Goal: Task Accomplishment & Management: Manage account settings

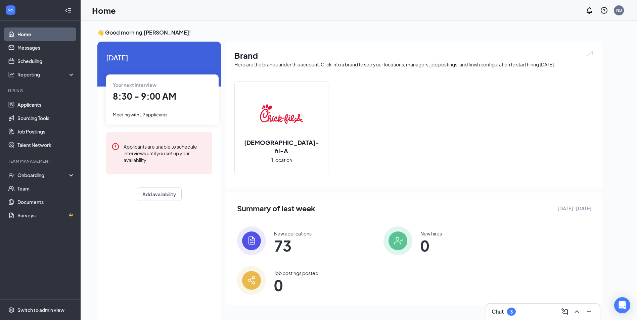
click at [190, 97] on div "8:30 - 9:00 AM" at bounding box center [162, 97] width 99 height 14
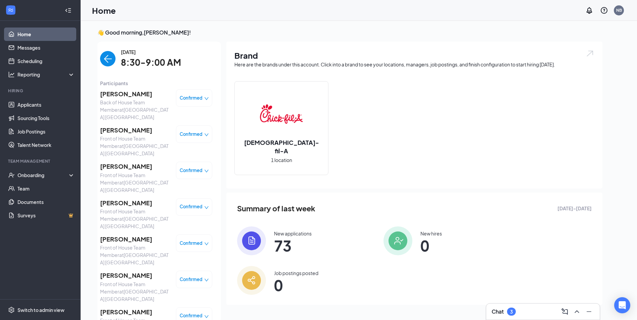
scroll to position [3, 0]
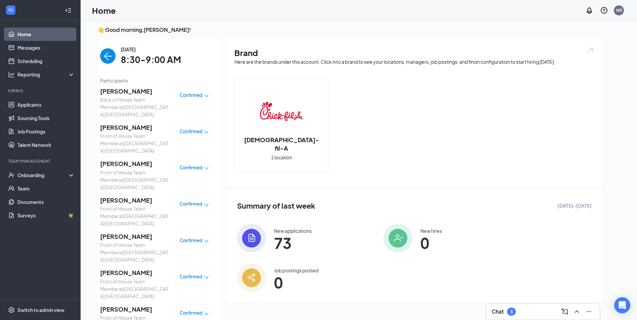
click at [190, 97] on span "Confirmed" at bounding box center [191, 95] width 23 height 7
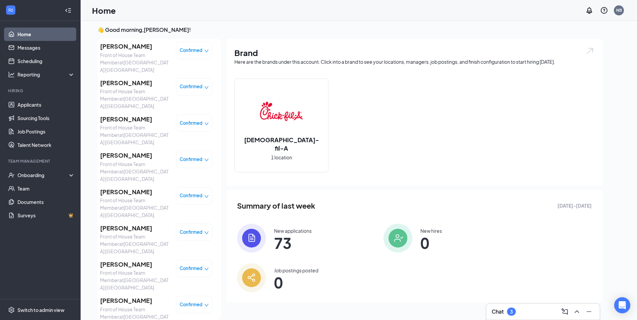
scroll to position [134, 0]
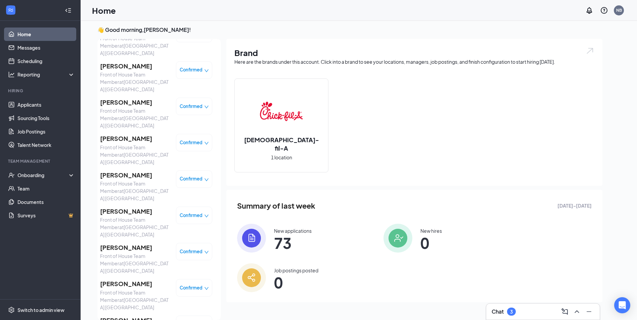
click at [190, 179] on span "Confirmed" at bounding box center [191, 178] width 23 height 7
click at [271, 25] on div "👋 Good morning, Nickolas Brown ! Today Your next interview 8:30 - 9:00 AM Meeti…" at bounding box center [359, 174] width 556 height 313
click at [41, 104] on link "Applicants" at bounding box center [45, 104] width 57 height 13
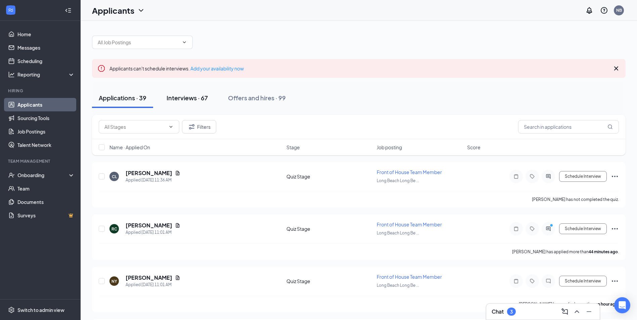
click at [193, 101] on div "Interviews · 67" at bounding box center [186, 98] width 41 height 8
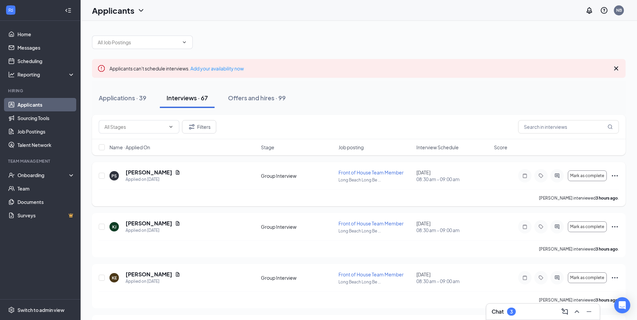
click at [615, 174] on icon "Ellipses" at bounding box center [614, 176] width 8 height 8
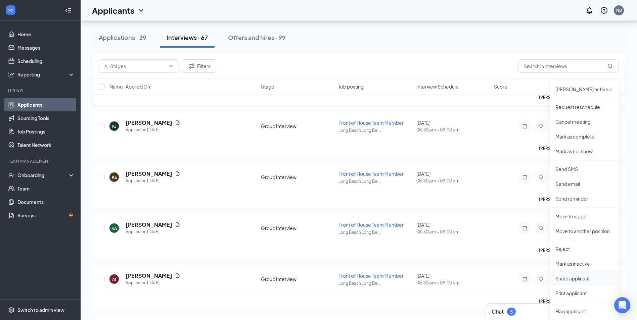
scroll to position [134, 0]
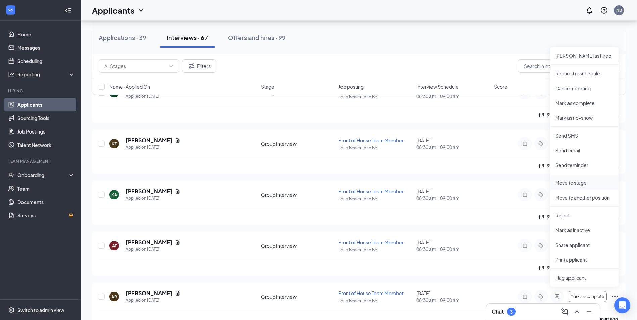
click at [586, 183] on p "Move to stage" at bounding box center [584, 183] width 58 height 7
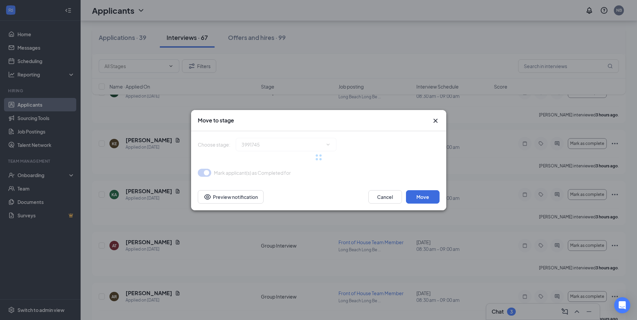
type input "Onsite Interview (next stage)"
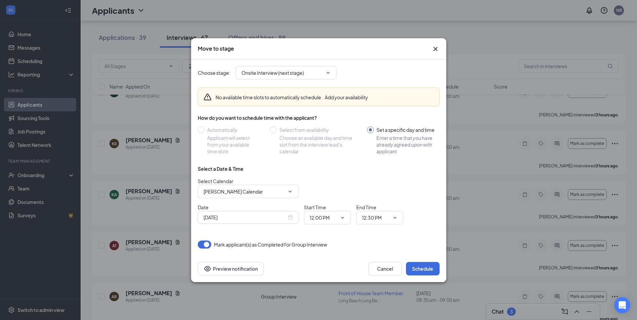
click at [435, 50] on icon "Cross" at bounding box center [435, 49] width 8 height 8
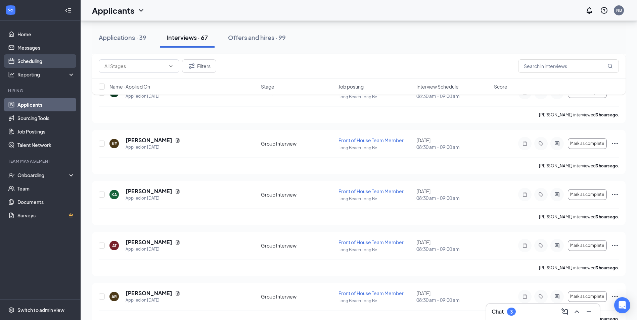
click at [55, 57] on link "Scheduling" at bounding box center [45, 60] width 57 height 13
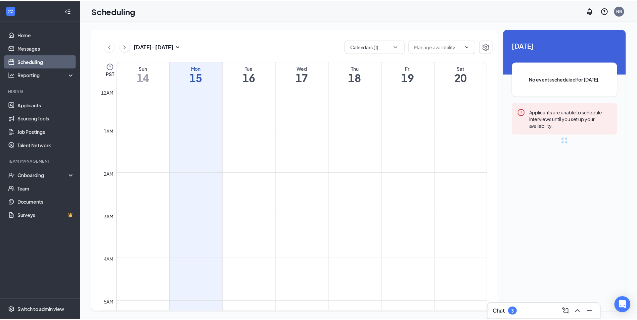
scroll to position [330, 0]
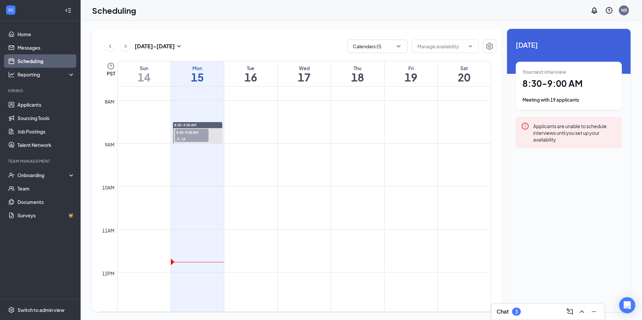
click at [413, 78] on h1 "19" at bounding box center [410, 76] width 53 height 11
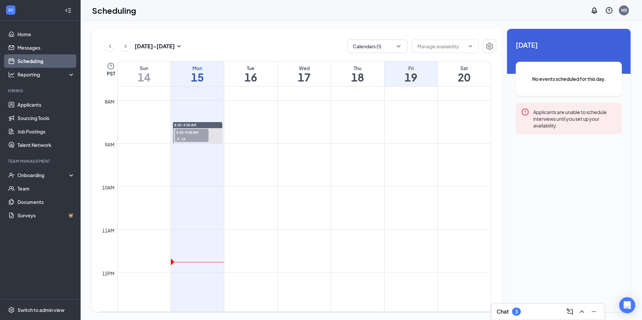
click at [545, 88] on div "No events scheduled for this day." at bounding box center [568, 79] width 106 height 34
click at [65, 10] on icon "Collapse" at bounding box center [66, 10] width 2 height 3
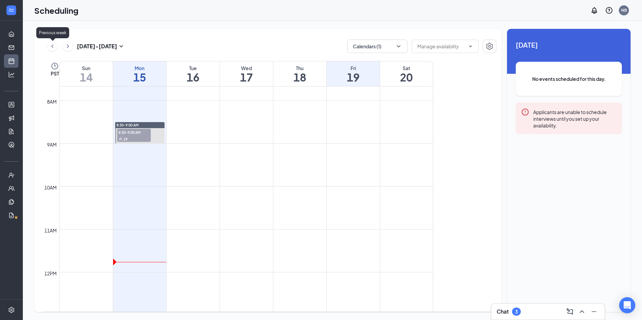
click at [52, 43] on icon "ChevronLeft" at bounding box center [52, 46] width 7 height 8
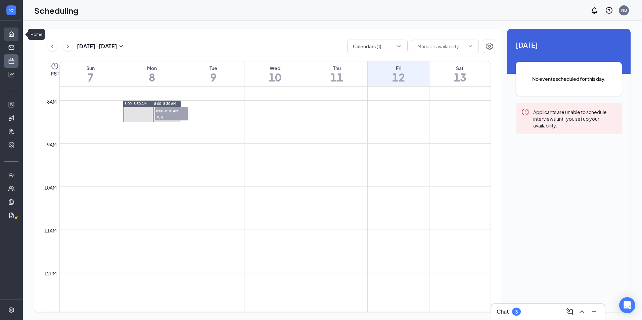
click at [17, 34] on link "Home" at bounding box center [20, 34] width 7 height 13
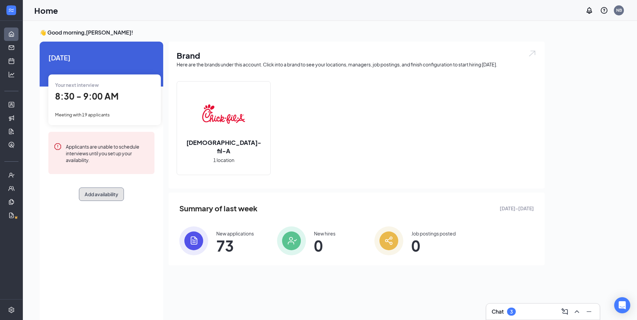
click at [101, 189] on button "Add availability" at bounding box center [101, 194] width 45 height 13
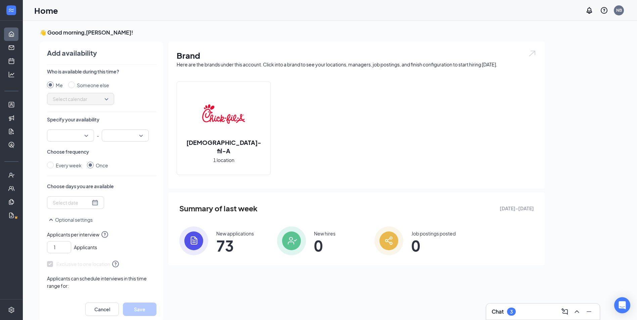
scroll to position [3, 0]
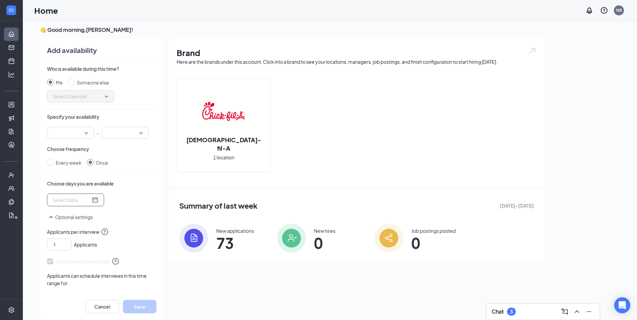
click at [89, 198] on div at bounding box center [76, 199] width 46 height 7
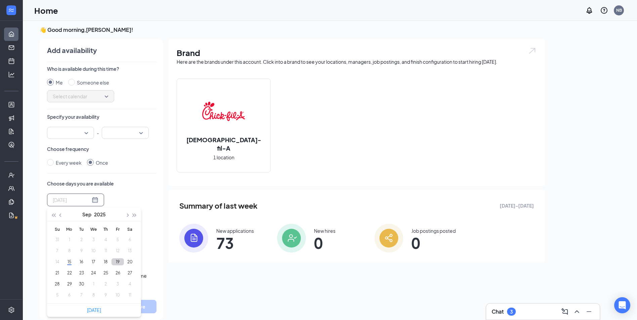
click at [116, 260] on button "19" at bounding box center [117, 261] width 12 height 7
type input "2025-09-19"
click at [116, 261] on button "19" at bounding box center [117, 261] width 12 height 7
click at [115, 263] on button "19" at bounding box center [117, 261] width 12 height 7
click at [138, 194] on div "Fri Sep 19 Sep 2025 Su Mo Tu We Th Fr Sa 31 1 2 3 4 5 6 7 8 9 10 11 12 13 14 15…" at bounding box center [101, 214] width 109 height 41
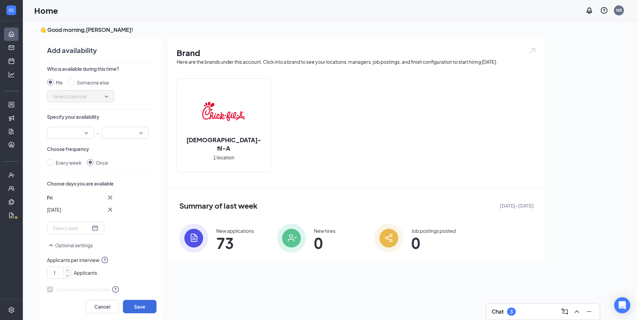
click at [58, 273] on input "1" at bounding box center [60, 273] width 21 height 10
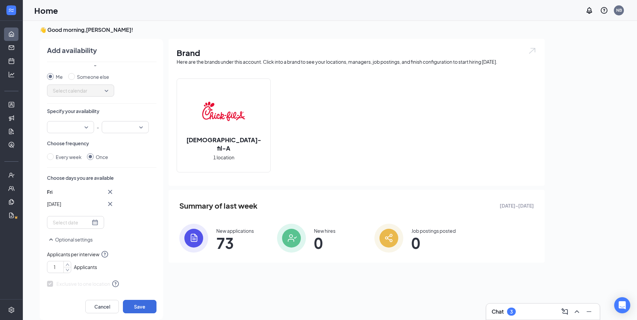
scroll to position [0, 0]
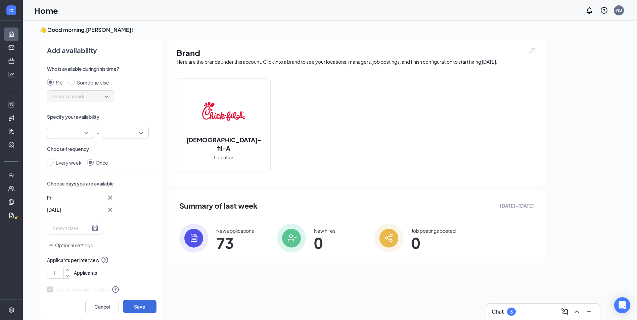
click at [87, 134] on div at bounding box center [70, 133] width 47 height 12
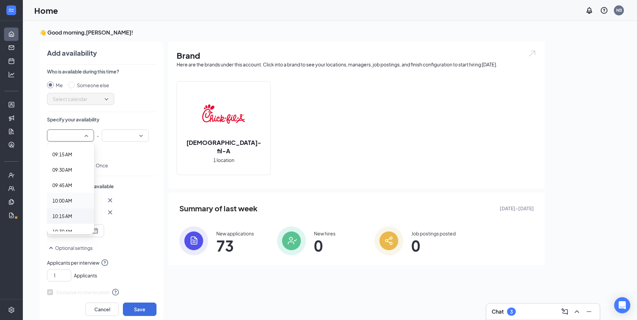
scroll to position [570, 0]
click at [72, 168] on span "09:30 AM" at bounding box center [62, 169] width 20 height 7
click at [134, 136] on input "search" at bounding box center [123, 135] width 34 height 11
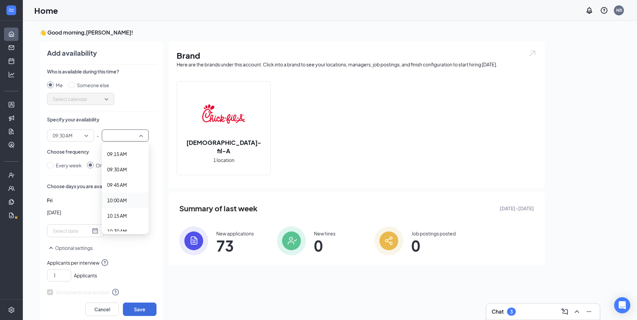
click at [129, 201] on span "10:00 AM" at bounding box center [125, 200] width 36 height 7
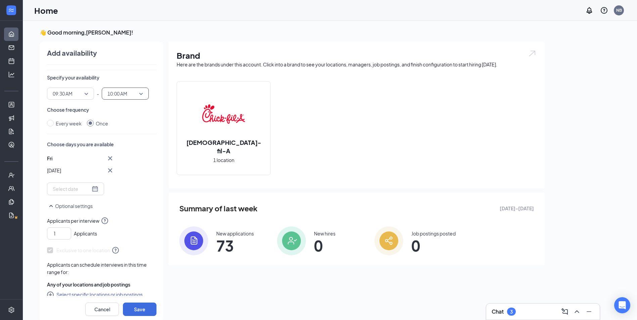
scroll to position [49, 0]
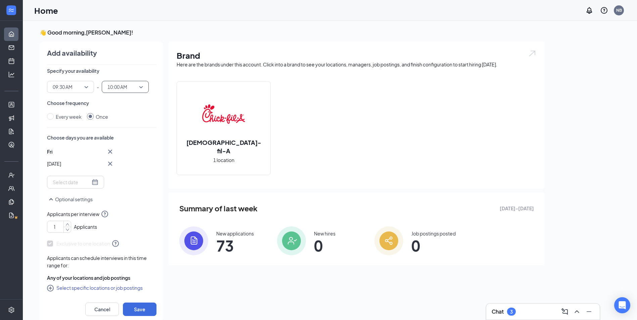
click at [58, 227] on input "1" at bounding box center [60, 227] width 21 height 10
click at [69, 223] on icon "up" at bounding box center [67, 225] width 4 height 5
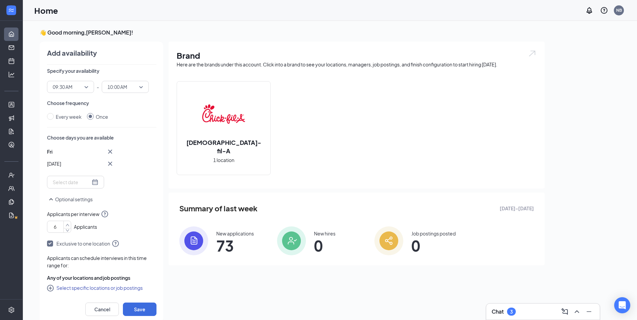
click at [69, 223] on icon "up" at bounding box center [67, 225] width 4 height 5
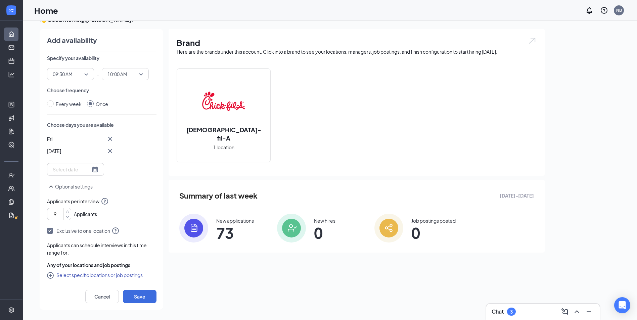
scroll to position [14, 0]
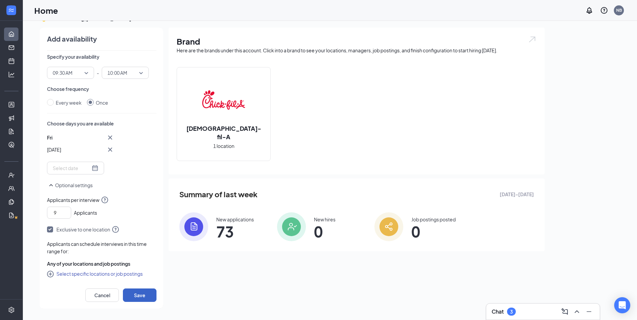
click at [147, 297] on button "Save" at bounding box center [140, 295] width 34 height 13
type input "1"
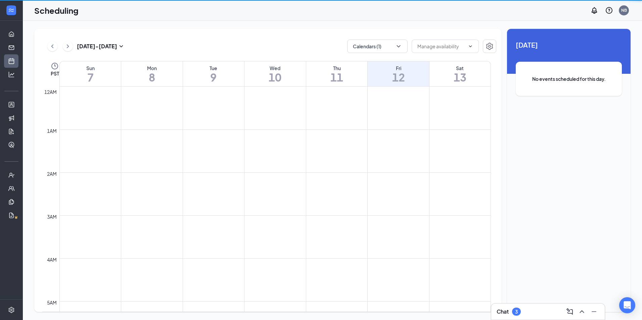
scroll to position [330, 0]
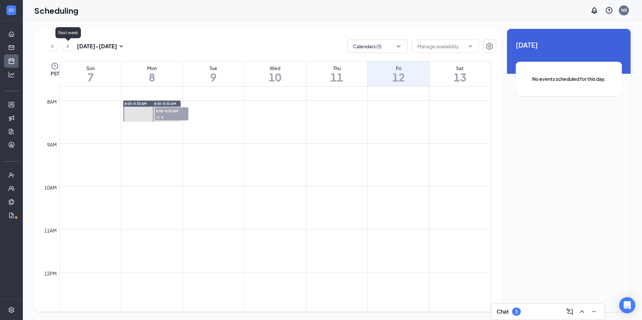
click at [66, 47] on icon "ChevronRight" at bounding box center [67, 46] width 7 height 8
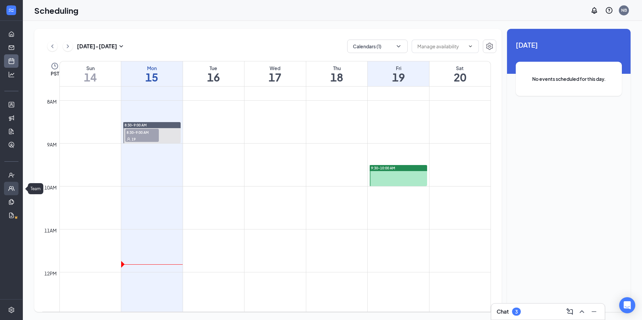
click at [17, 187] on link "Team" at bounding box center [20, 188] width 7 height 13
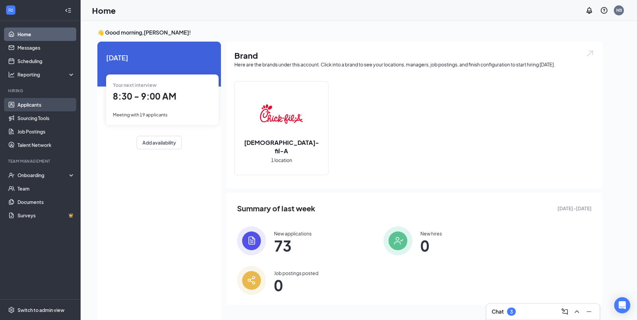
click at [38, 104] on link "Applicants" at bounding box center [45, 104] width 57 height 13
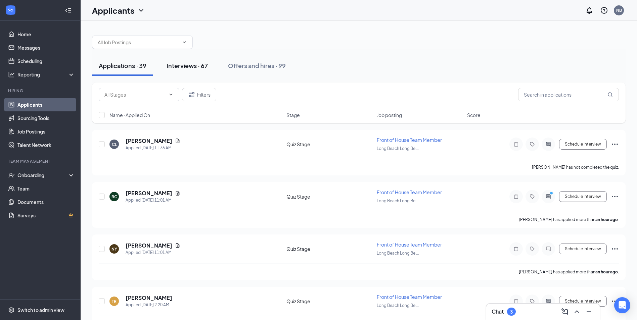
click at [190, 64] on div "Interviews · 67" at bounding box center [186, 65] width 41 height 8
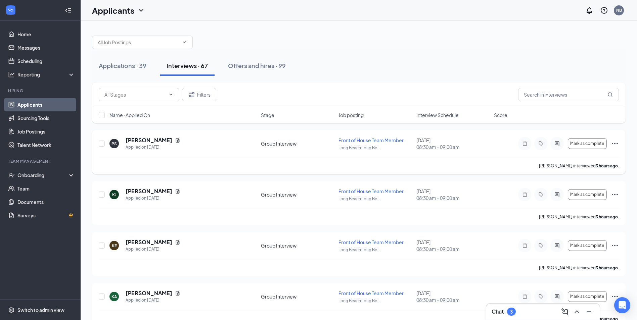
click at [614, 143] on icon "Ellipses" at bounding box center [614, 144] width 8 height 8
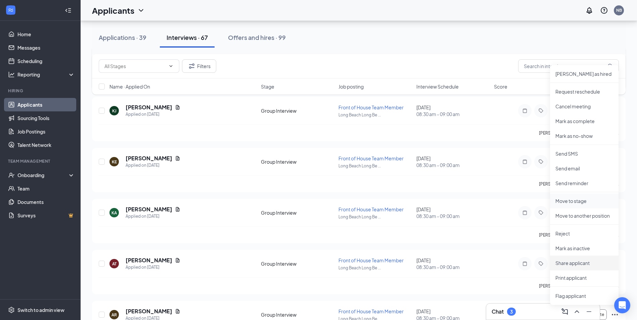
scroll to position [101, 0]
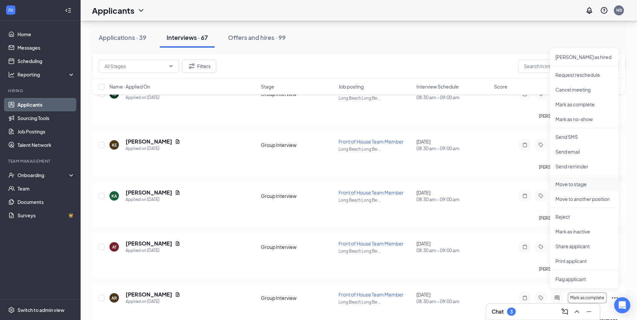
click at [585, 186] on p "Move to stage" at bounding box center [584, 184] width 58 height 7
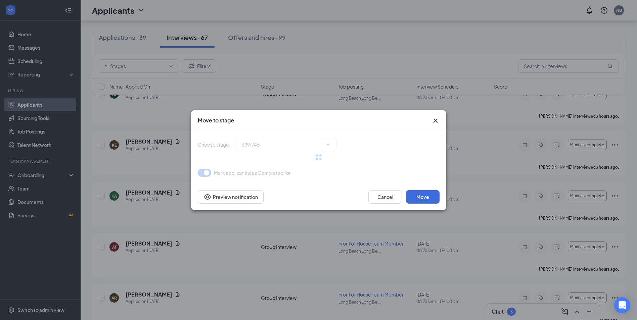
type input "Onsite Interview (next stage)"
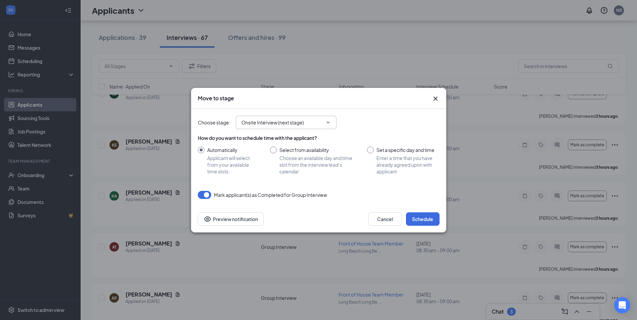
click at [329, 121] on icon "ChevronDown" at bounding box center [327, 122] width 5 height 5
click at [328, 121] on icon "ChevronDown" at bounding box center [327, 122] width 5 height 5
click at [327, 122] on icon "ChevronDown" at bounding box center [327, 122] width 5 height 5
click at [318, 121] on input "Onsite Interview (next stage)" at bounding box center [281, 122] width 81 height 7
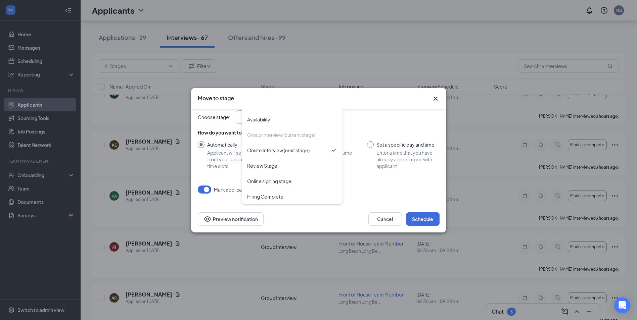
scroll to position [0, 0]
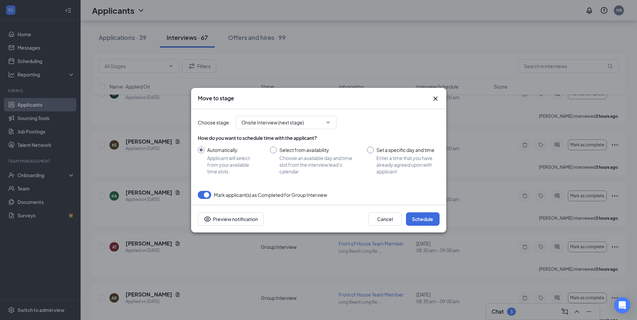
click at [370, 126] on div "Choose stage : Onsite Interview (next stage) Application Quiz Stage Availabilit…" at bounding box center [319, 154] width 242 height 90
click at [370, 150] on input "Set a specific day and time Enter a time that you have already agreed upon with…" at bounding box center [403, 161] width 72 height 28
radio input "true"
radio input "false"
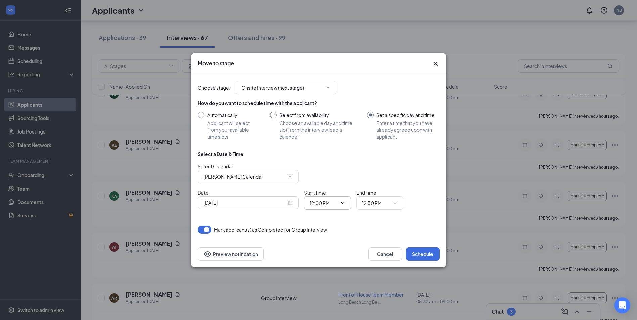
click at [345, 204] on span "12:00 PM" at bounding box center [327, 202] width 47 height 13
click at [345, 202] on span "12:00 PM" at bounding box center [327, 202] width 47 height 13
click at [344, 201] on icon "ChevronDown" at bounding box center [342, 202] width 5 height 5
click at [336, 202] on input "12:00 PM" at bounding box center [323, 202] width 28 height 7
click at [292, 202] on div "[DATE]" at bounding box center [247, 202] width 89 height 7
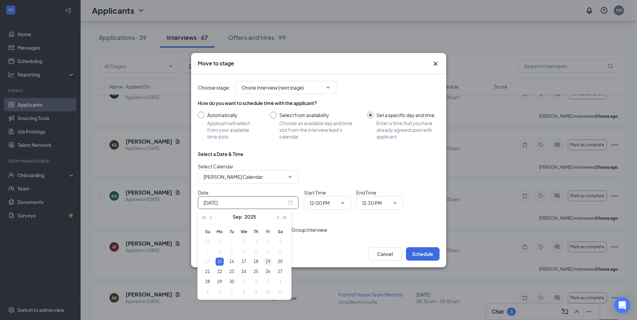
type input "[DATE]"
click at [269, 261] on div "19" at bounding box center [268, 262] width 8 height 8
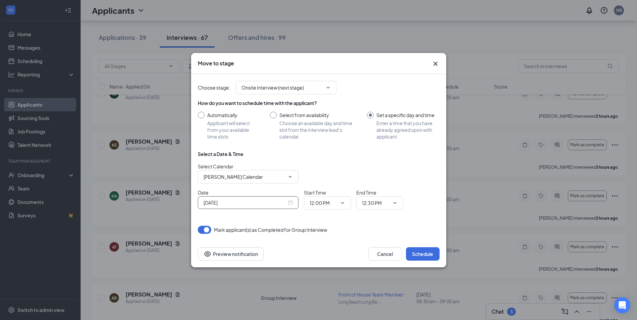
drag, startPoint x: 347, startPoint y: 159, endPoint x: 337, endPoint y: 155, distance: 11.0
click at [346, 160] on div "Select a Date & Time Select Calendar Nickolas Brown's Calendar Date Sep 19, 202…" at bounding box center [319, 183] width 242 height 64
click at [273, 116] on input "Select from availability Choose an available day and time slot from the intervi…" at bounding box center [312, 126] width 84 height 28
radio input "true"
radio input "false"
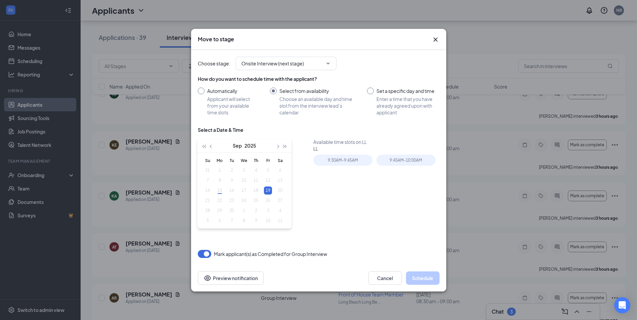
click at [435, 41] on icon "Cross" at bounding box center [435, 40] width 8 height 8
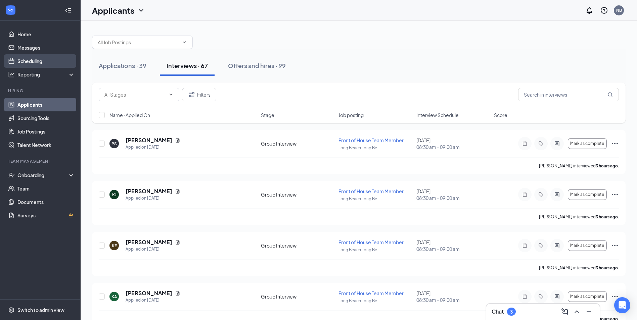
click at [42, 62] on link "Scheduling" at bounding box center [45, 60] width 57 height 13
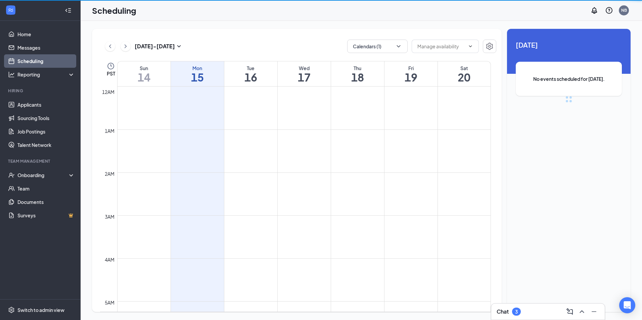
scroll to position [330, 0]
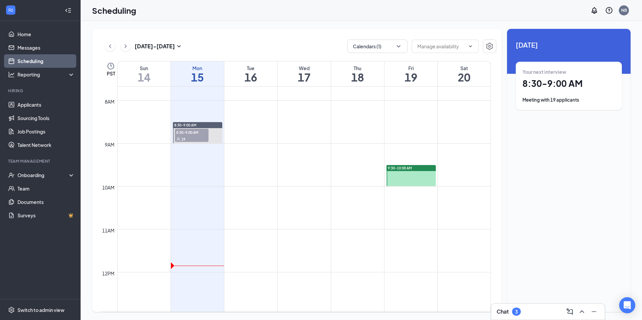
click at [403, 167] on span "9:30-10:00 AM" at bounding box center [400, 168] width 24 height 5
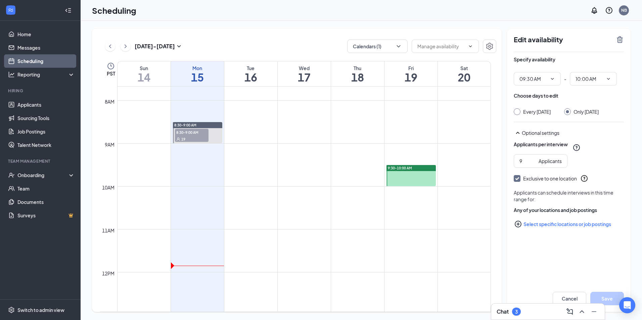
click at [581, 225] on button "Select specific locations or job postings" at bounding box center [568, 223] width 110 height 13
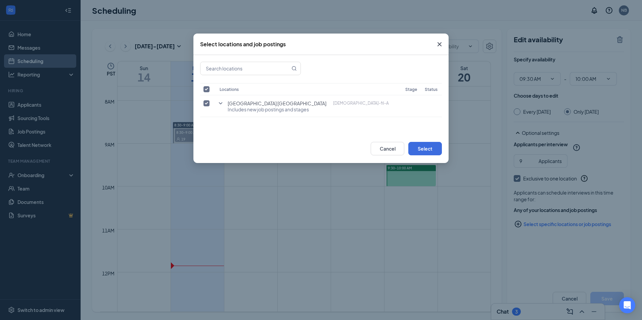
click at [438, 44] on icon "Cross" at bounding box center [439, 44] width 8 height 8
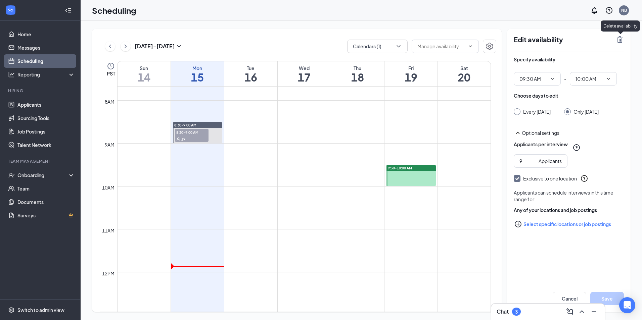
click at [621, 41] on icon "TrashOutline" at bounding box center [619, 40] width 8 height 8
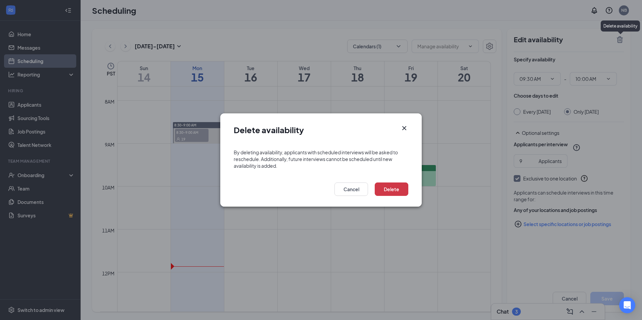
click at [392, 197] on div "Delete Cancel" at bounding box center [320, 191] width 201 height 31
click at [394, 187] on button "Delete" at bounding box center [391, 189] width 34 height 13
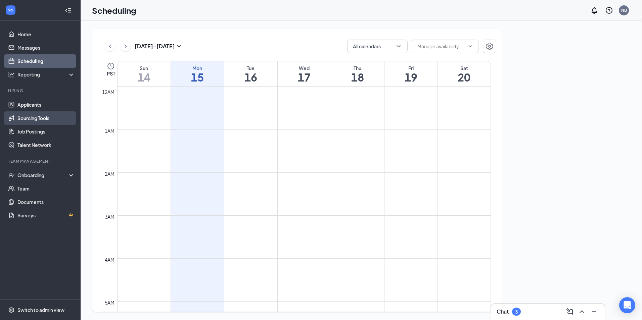
scroll to position [330, 0]
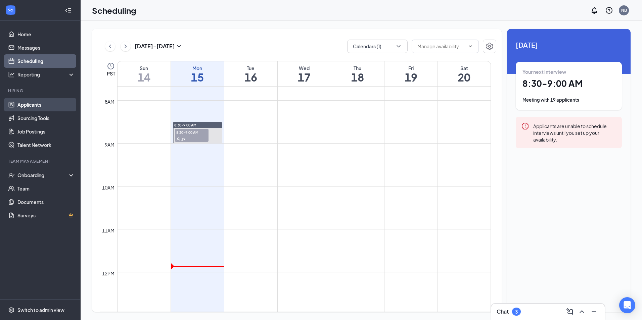
click at [39, 104] on link "Applicants" at bounding box center [45, 104] width 57 height 13
click at [35, 102] on link "Applicants" at bounding box center [45, 104] width 57 height 13
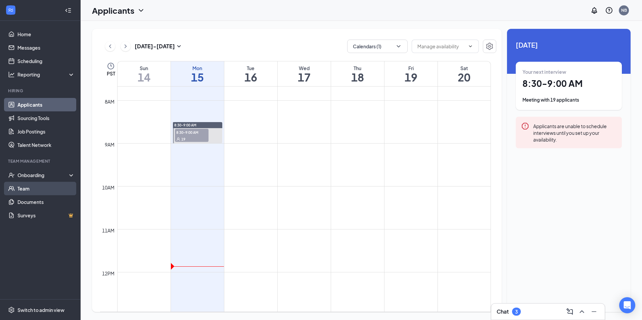
click at [26, 187] on link "Team" at bounding box center [45, 188] width 57 height 13
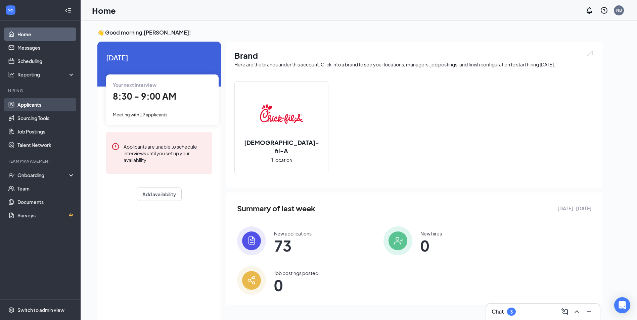
click at [39, 103] on link "Applicants" at bounding box center [45, 104] width 57 height 13
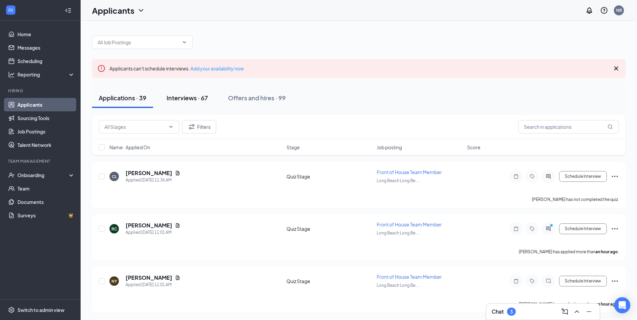
click at [189, 99] on div "Interviews · 67" at bounding box center [186, 98] width 41 height 8
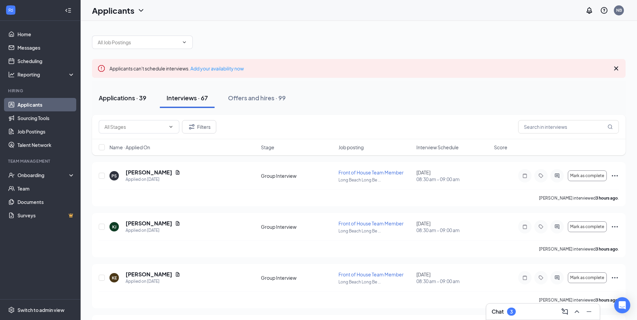
click at [125, 102] on button "Applications · 39" at bounding box center [122, 98] width 61 height 20
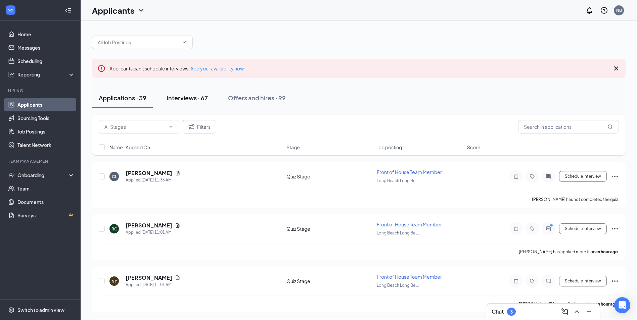
click at [187, 100] on div "Interviews · 67" at bounding box center [186, 98] width 41 height 8
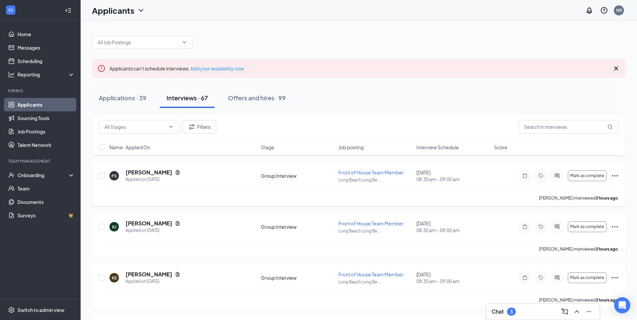
click at [613, 175] on icon "Ellipses" at bounding box center [614, 176] width 8 height 8
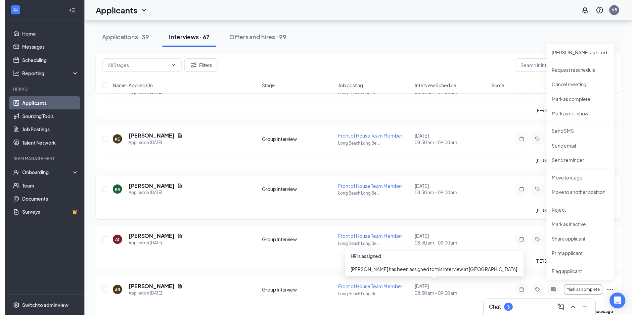
scroll to position [67, 0]
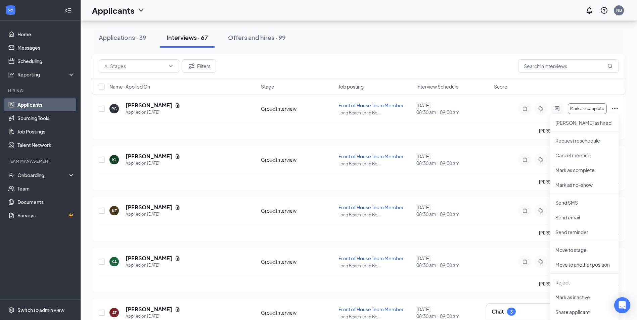
click at [479, 37] on div "Applications · 39 Interviews · 67 Offers and hires · 99" at bounding box center [358, 38] width 533 height 20
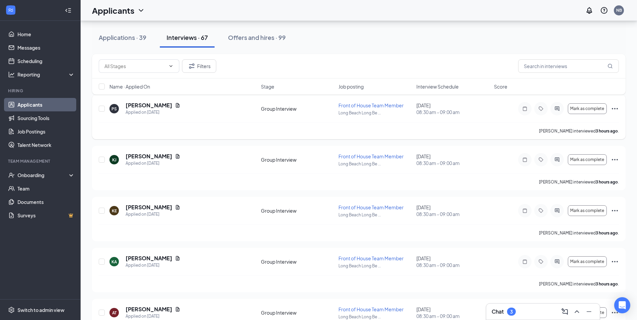
click at [614, 108] on icon "Ellipses" at bounding box center [614, 109] width 8 height 8
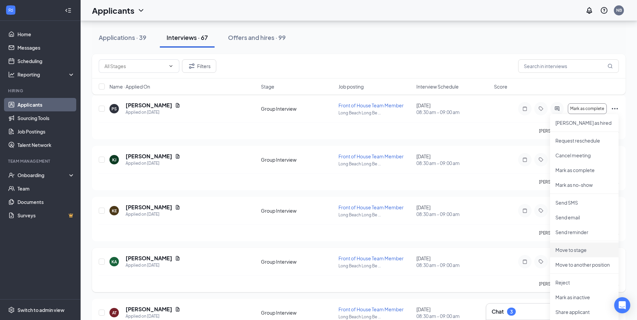
click at [584, 249] on p "Move to stage" at bounding box center [584, 250] width 58 height 7
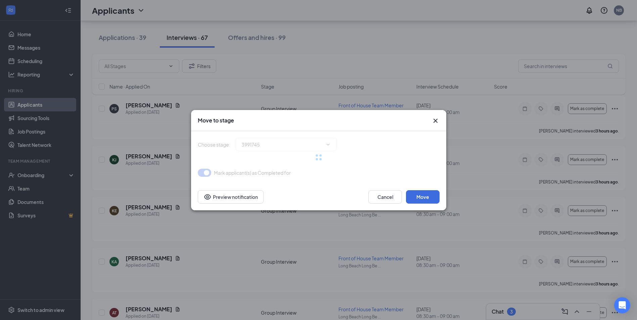
type input "Onsite Interview (next stage)"
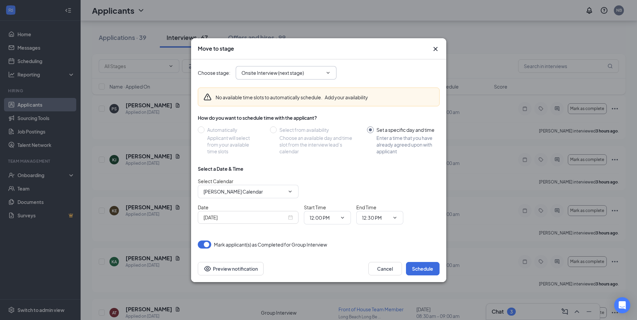
click at [324, 73] on span at bounding box center [327, 72] width 7 height 5
click at [326, 73] on icon "ChevronDown" at bounding box center [327, 72] width 5 height 5
click at [328, 73] on icon "ChevronDown" at bounding box center [327, 72] width 5 height 5
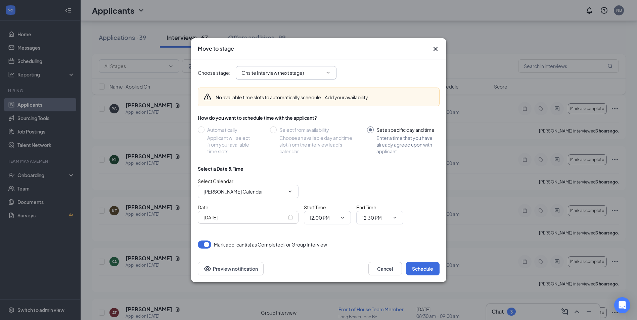
click at [328, 73] on icon "ChevronDown" at bounding box center [327, 72] width 5 height 5
click at [434, 47] on icon "Cross" at bounding box center [435, 49] width 8 height 8
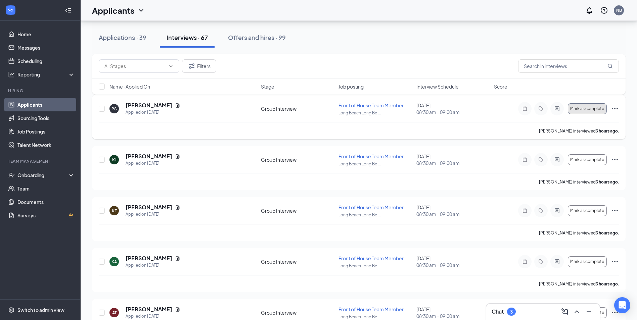
click at [604, 110] on button "Mark as complete" at bounding box center [586, 108] width 39 height 11
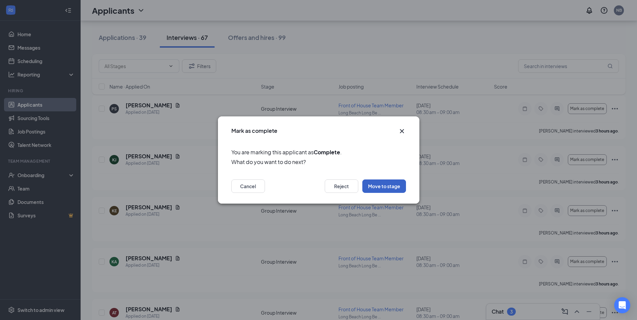
click at [390, 188] on button "Move to stage" at bounding box center [384, 186] width 44 height 13
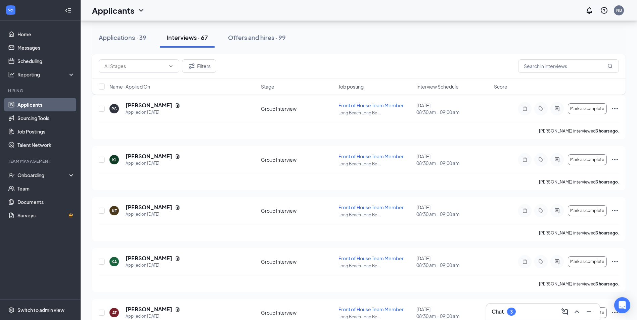
type input "Group Interview (current stage)"
type input "[PERSON_NAME] Calendar"
type input "[DATE]"
type input "Onsite Interview (next stage)"
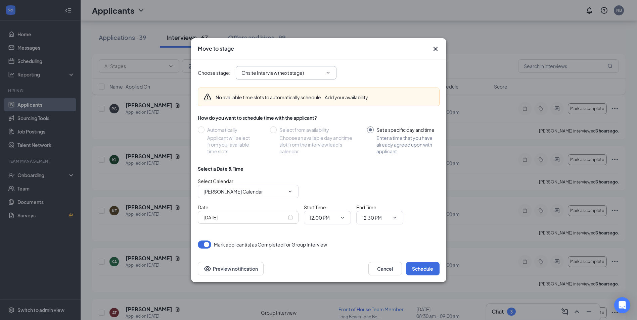
click at [331, 69] on span "Onsite Interview (next stage)" at bounding box center [286, 72] width 101 height 13
click at [331, 72] on icon "ChevronDown" at bounding box center [327, 72] width 5 height 5
click at [330, 72] on icon "ChevronDown" at bounding box center [327, 72] width 5 height 5
click at [435, 48] on icon "Cross" at bounding box center [435, 49] width 4 height 4
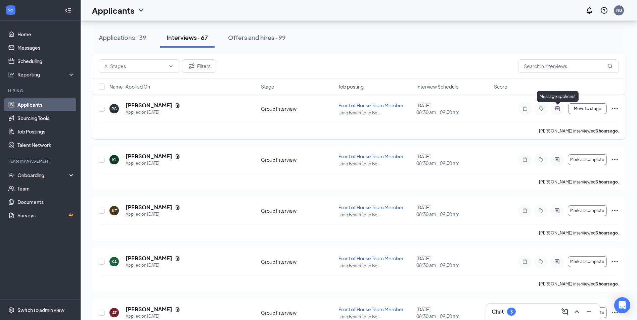
click at [556, 108] on icon "ActiveChat" at bounding box center [557, 108] width 8 height 5
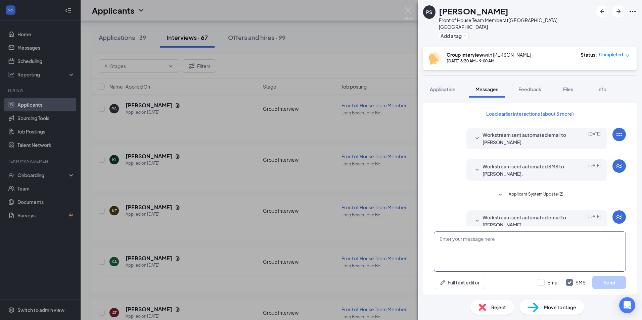
click at [448, 243] on textarea at bounding box center [530, 252] width 192 height 40
drag, startPoint x: 464, startPoint y: 250, endPoint x: 550, endPoint y: 231, distance: 88.3
click at [550, 231] on div "Full text editor Email SMS Send" at bounding box center [529, 260] width 213 height 68
click at [407, 11] on img at bounding box center [408, 13] width 8 height 13
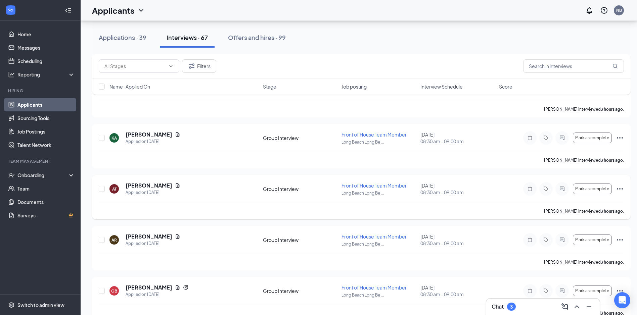
scroll to position [235, 0]
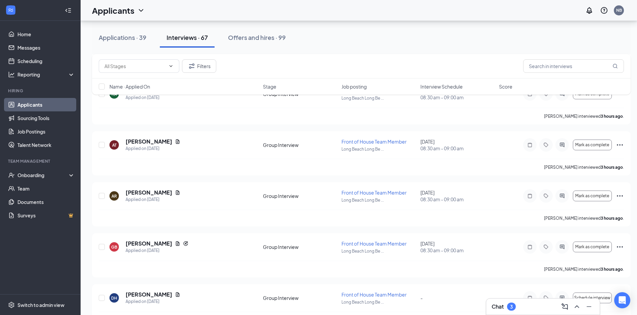
click at [543, 308] on div "Chat 3" at bounding box center [542, 306] width 103 height 11
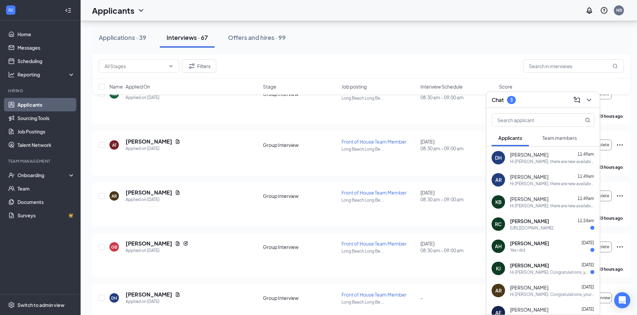
click at [553, 229] on div "[URL][DOMAIN_NAME]" at bounding box center [531, 228] width 43 height 6
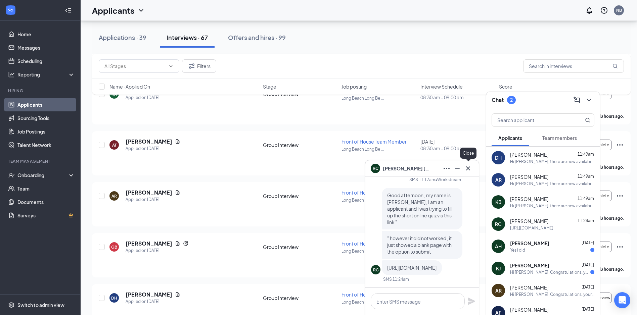
click at [472, 169] on button at bounding box center [467, 168] width 11 height 11
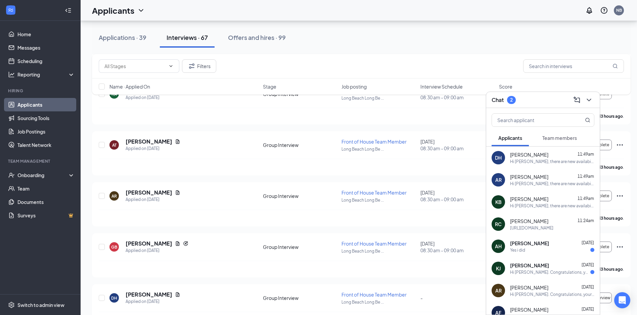
click at [548, 249] on div "Yes i did" at bounding box center [552, 250] width 84 height 6
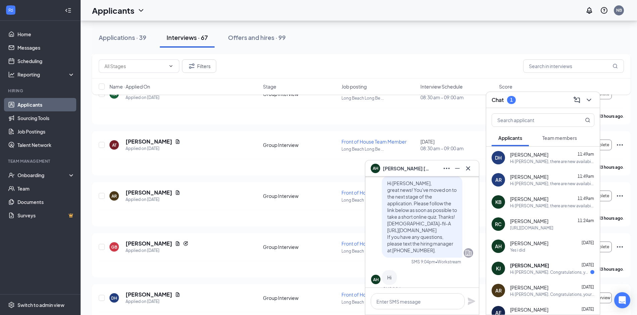
scroll to position [0, 0]
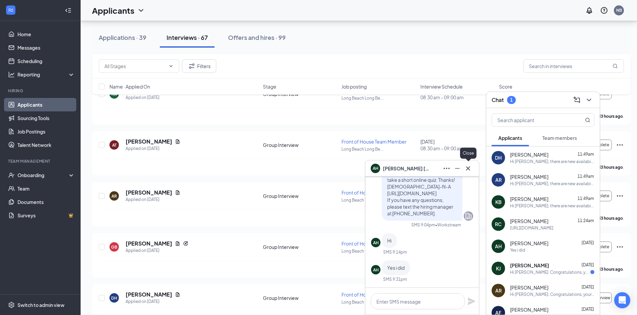
click at [469, 170] on icon "Cross" at bounding box center [468, 168] width 8 height 8
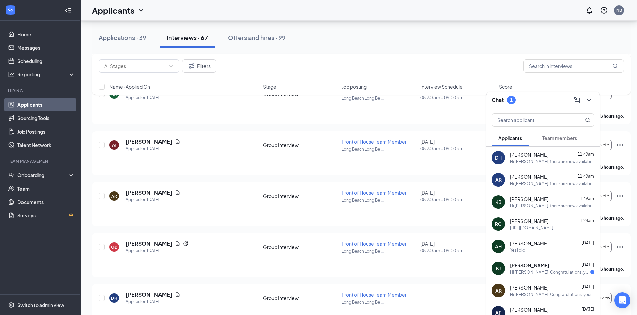
click at [548, 272] on div "Hi [PERSON_NAME]. Congratulations, your meeting with [DEMOGRAPHIC_DATA]-fil-A f…" at bounding box center [550, 272] width 80 height 6
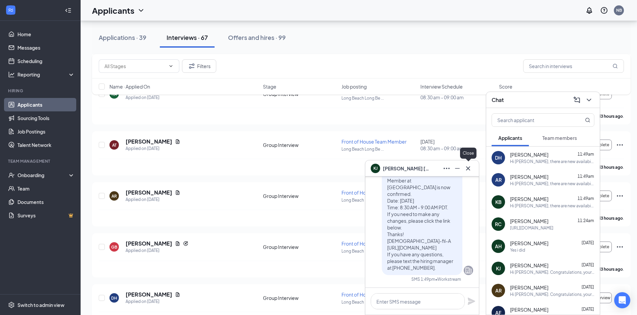
click at [470, 168] on icon "Cross" at bounding box center [468, 168] width 8 height 8
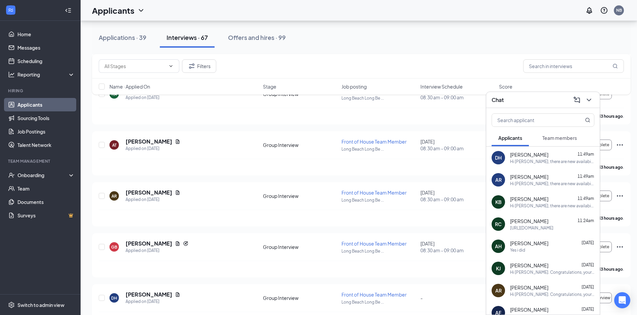
click at [551, 98] on div "Chat" at bounding box center [542, 100] width 103 height 10
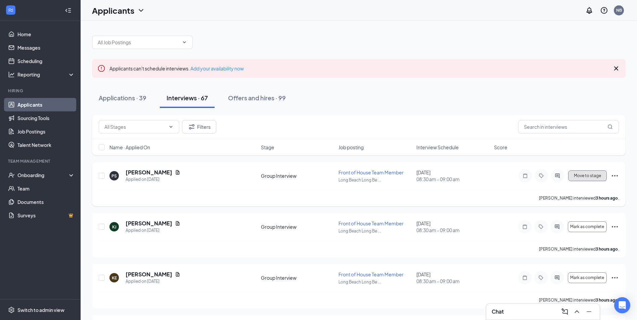
click at [584, 178] on button "Move to stage" at bounding box center [587, 175] width 39 height 11
type input "Onsite Interview (next stage)"
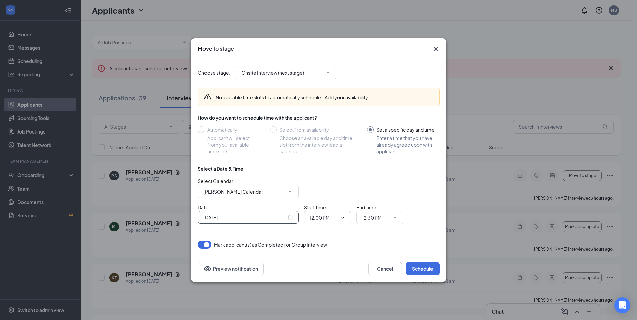
click at [291, 218] on div "[DATE]" at bounding box center [247, 217] width 89 height 7
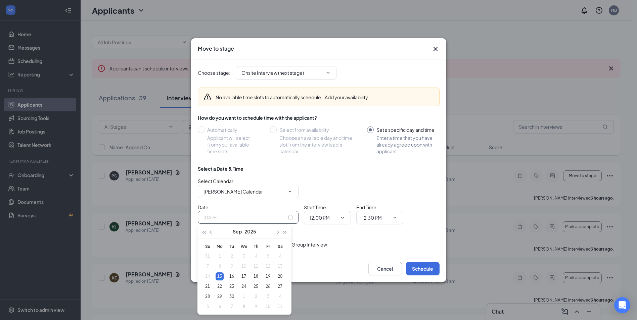
type input "[DATE]"
click at [434, 49] on icon "Cross" at bounding box center [435, 49] width 4 height 4
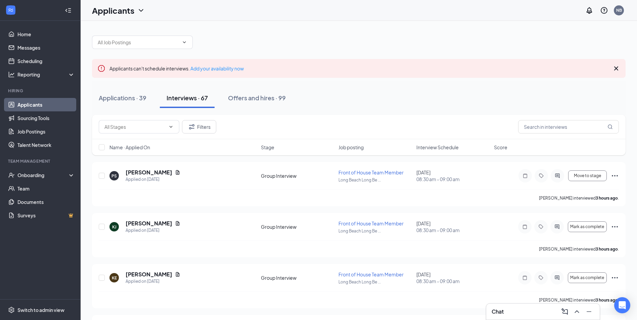
click at [70, 13] on icon "Collapse" at bounding box center [68, 10] width 7 height 7
